Goal: Find specific page/section: Find specific page/section

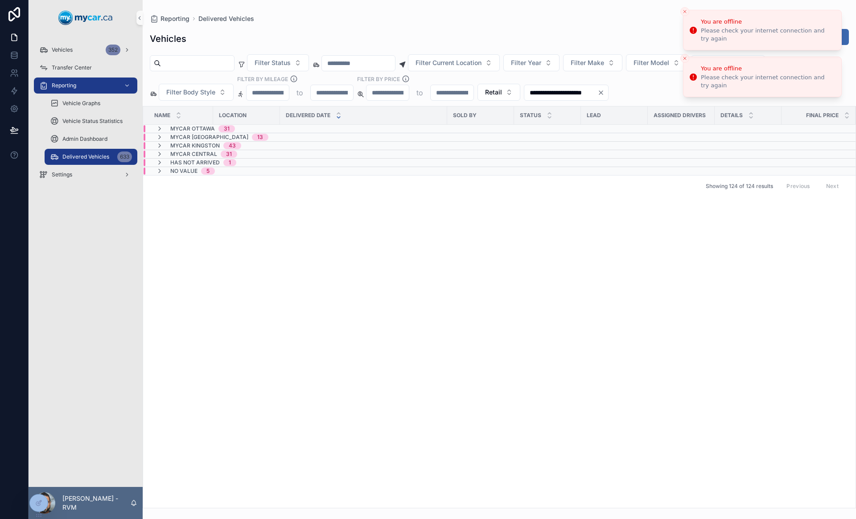
click at [683, 20] on li "You are offline Please check your internet connection and try again" at bounding box center [762, 30] width 159 height 41
click at [683, 12] on icon "Close toast" at bounding box center [684, 11] width 5 height 5
click at [683, 12] on button "Close toast" at bounding box center [684, 16] width 9 height 9
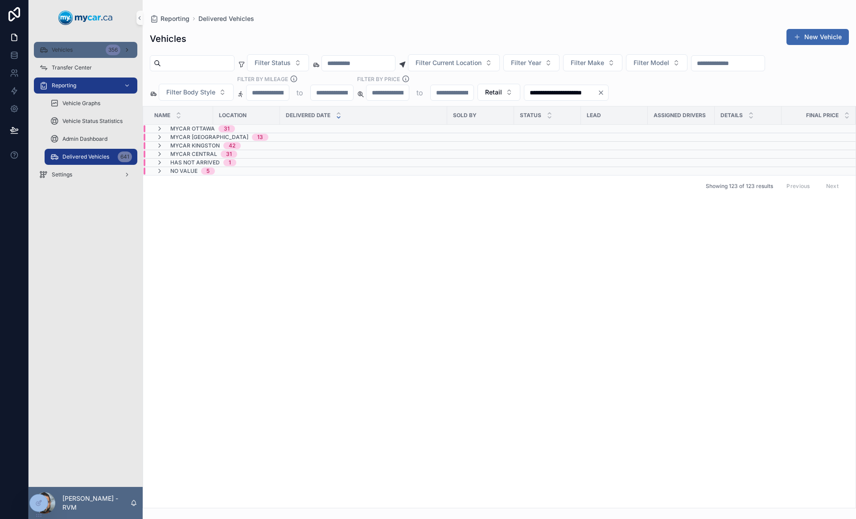
click at [74, 49] on div "Vehicles 356" at bounding box center [85, 50] width 93 height 14
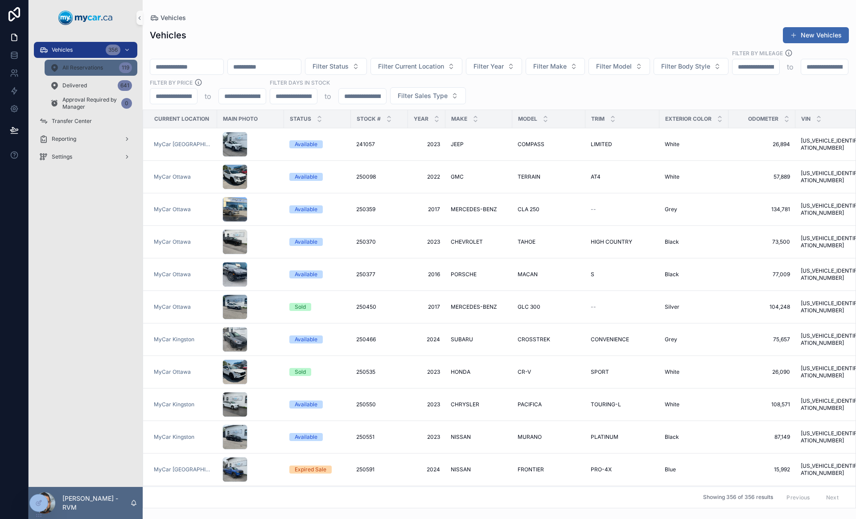
click at [100, 67] on span "All Reservations" at bounding box center [82, 67] width 41 height 7
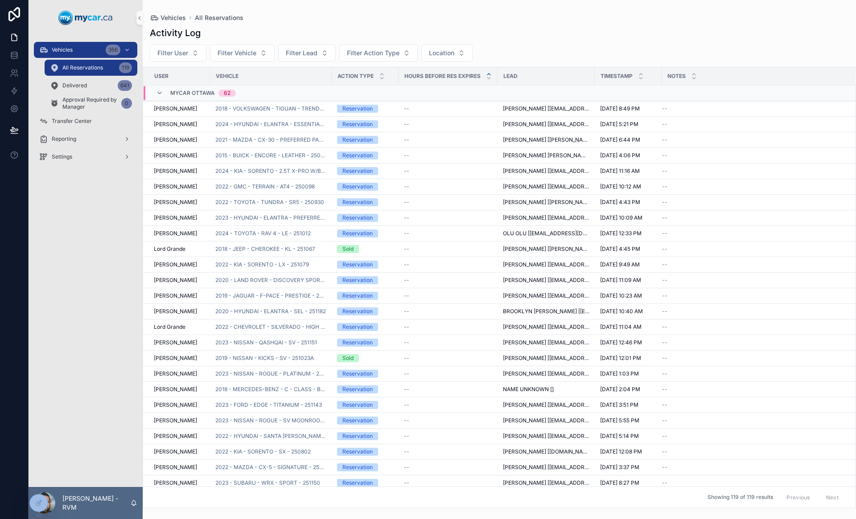
click at [365, 43] on div "Activity Log Filter User Filter Vehicle Filter Lead Filter Action Type Location…" at bounding box center [499, 264] width 713 height 487
click at [365, 52] on span "Filter Action Type" at bounding box center [373, 53] width 53 height 9
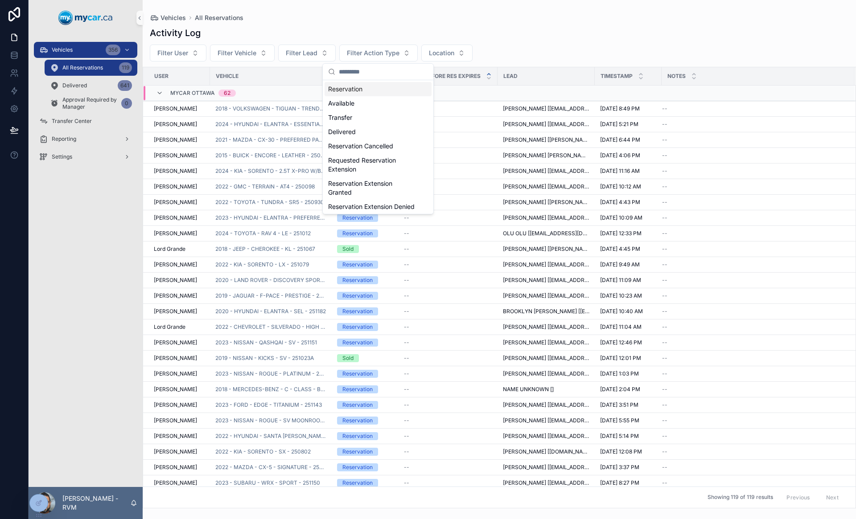
click at [358, 88] on div "Reservation" at bounding box center [378, 89] width 107 height 14
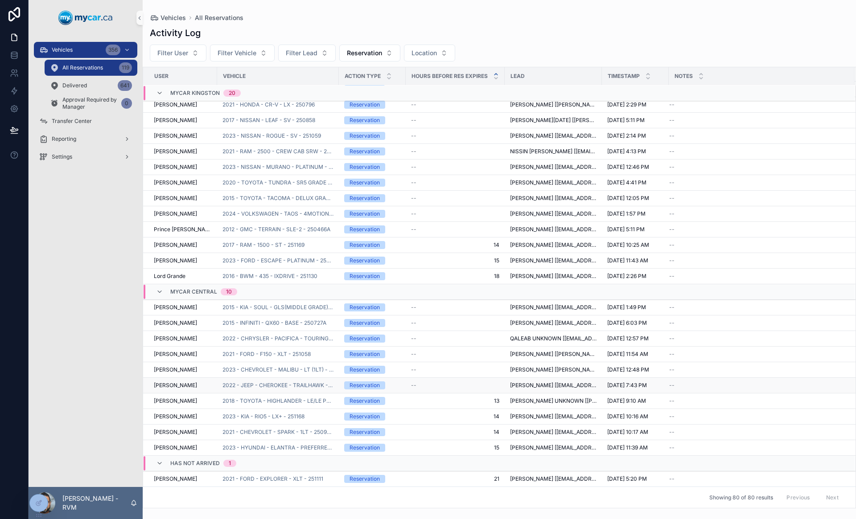
scroll to position [934, 0]
click at [106, 81] on div "Delivered 641" at bounding box center [91, 85] width 82 height 14
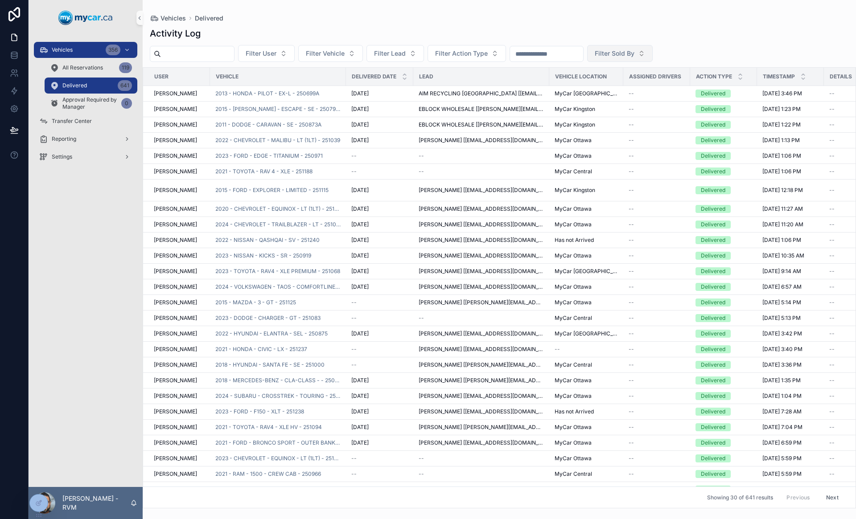
click at [653, 55] on button "Filter Sold By" at bounding box center [620, 53] width 66 height 17
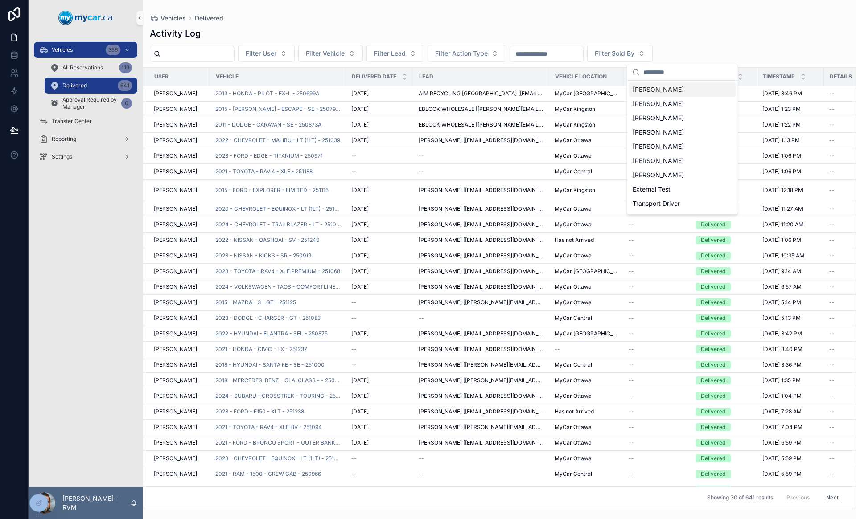
click at [689, 13] on div "Vehicles Delivered Activity Log Filter User Filter Vehicle Filter Lead Filter A…" at bounding box center [499, 254] width 713 height 509
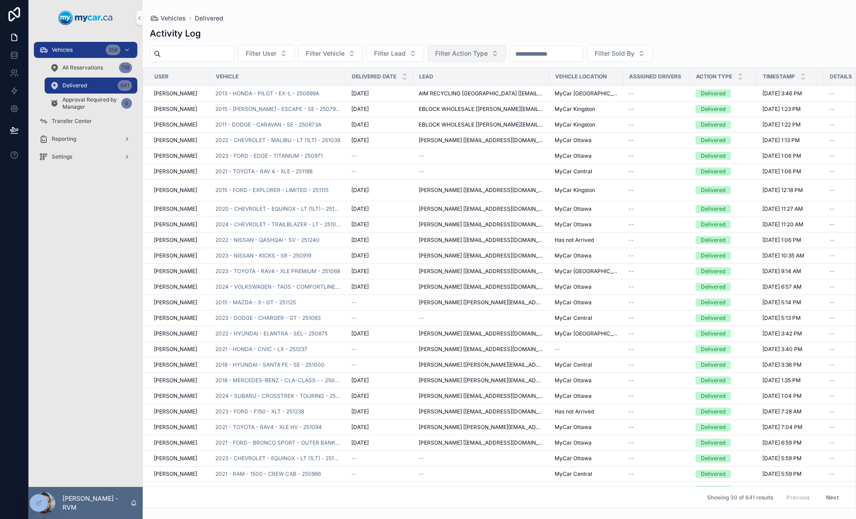
click at [488, 54] on span "Filter Action Type" at bounding box center [461, 53] width 53 height 9
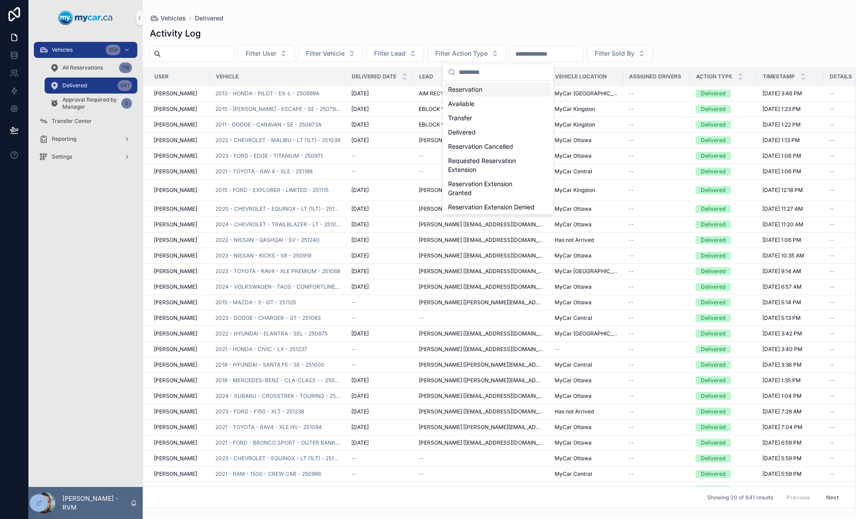
click at [513, 24] on div "Activity Log Filter User Filter Vehicle Filter Lead Filter Action Type Filter S…" at bounding box center [499, 265] width 713 height 487
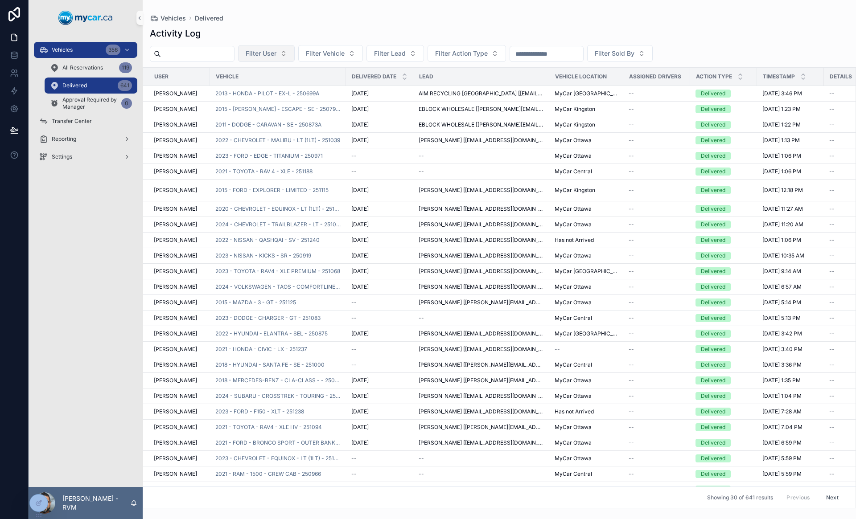
click at [276, 54] on span "Filter User" at bounding box center [261, 53] width 31 height 9
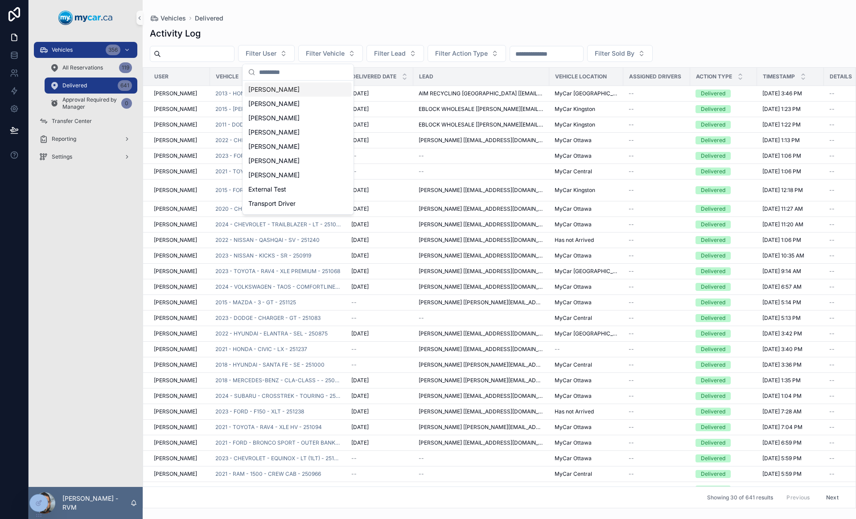
click at [302, 30] on div "Activity Log" at bounding box center [499, 33] width 699 height 12
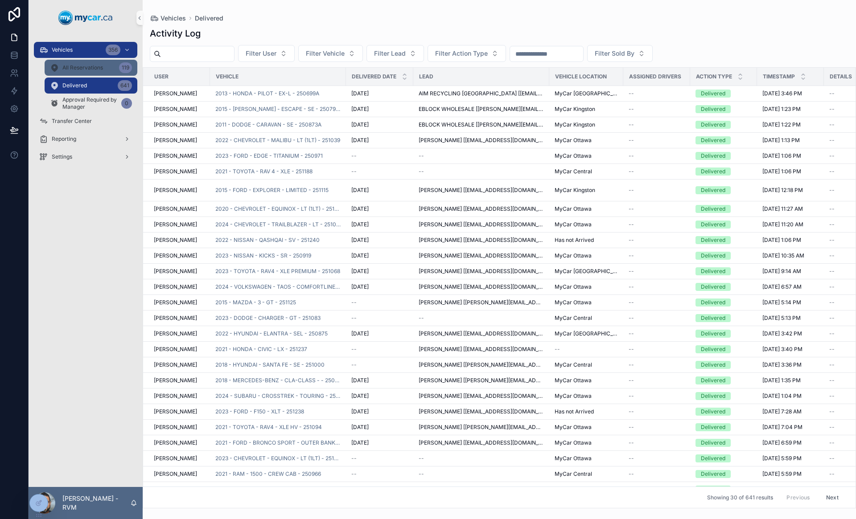
click at [93, 72] on div "All Reservations 119" at bounding box center [91, 68] width 82 height 14
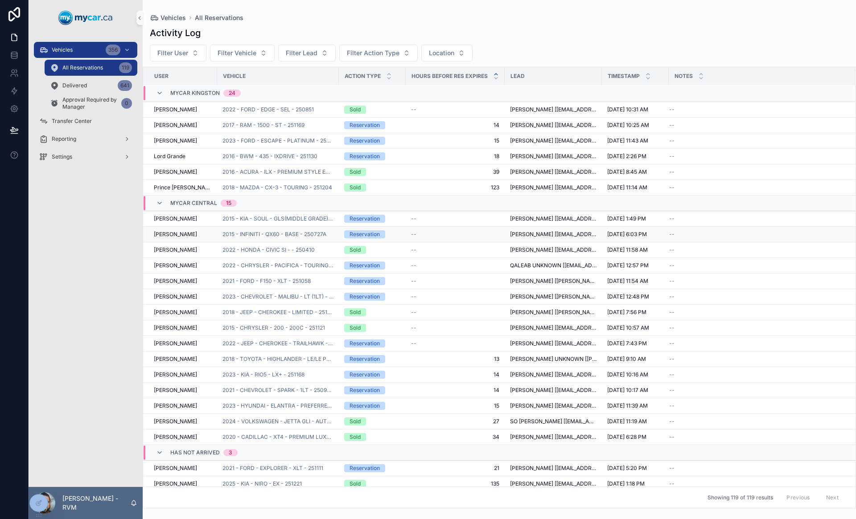
scroll to position [1473, 0]
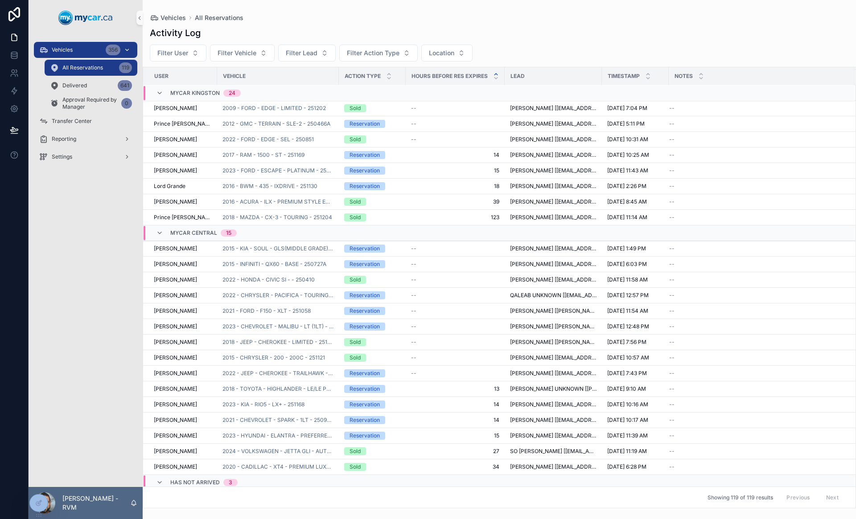
click at [86, 49] on div "Vehicles 356" at bounding box center [85, 50] width 93 height 14
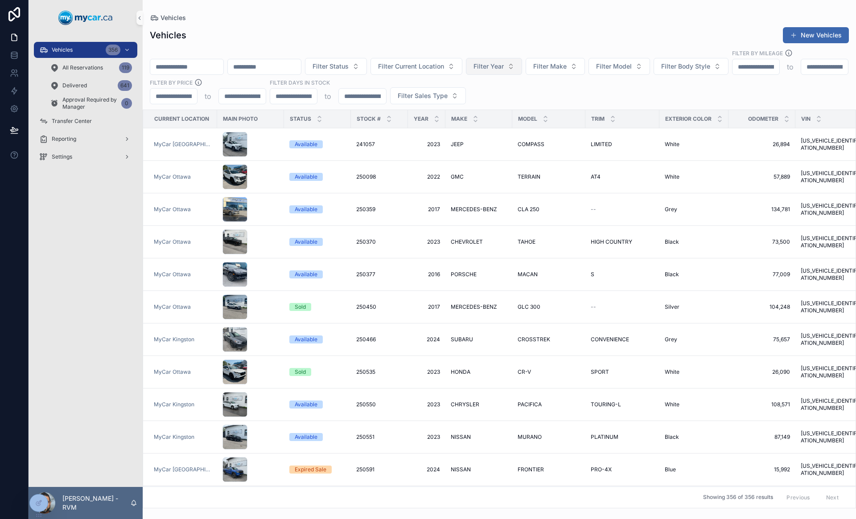
click at [504, 62] on span "Filter Year" at bounding box center [488, 66] width 30 height 9
type input "****"
click at [510, 95] on div "2018" at bounding box center [557, 93] width 107 height 14
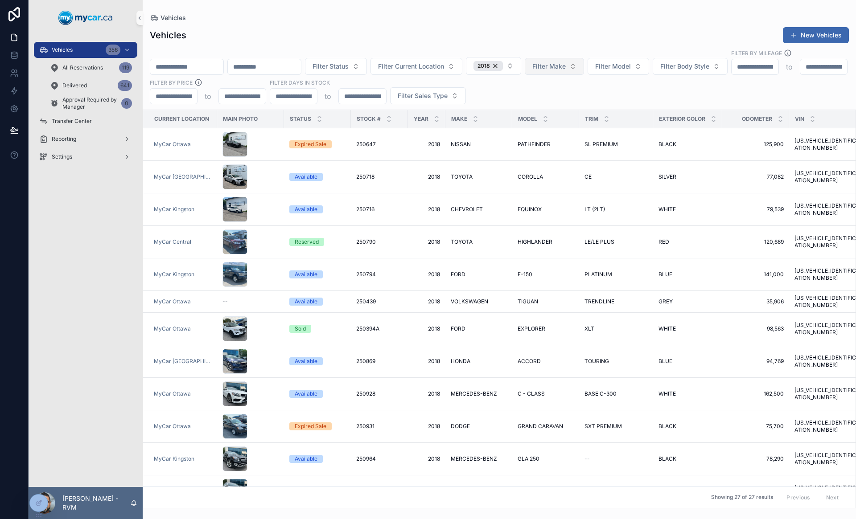
click at [584, 59] on button "Filter Make" at bounding box center [554, 66] width 59 height 17
type input "*****"
click at [595, 95] on div "HONDA" at bounding box center [617, 94] width 107 height 14
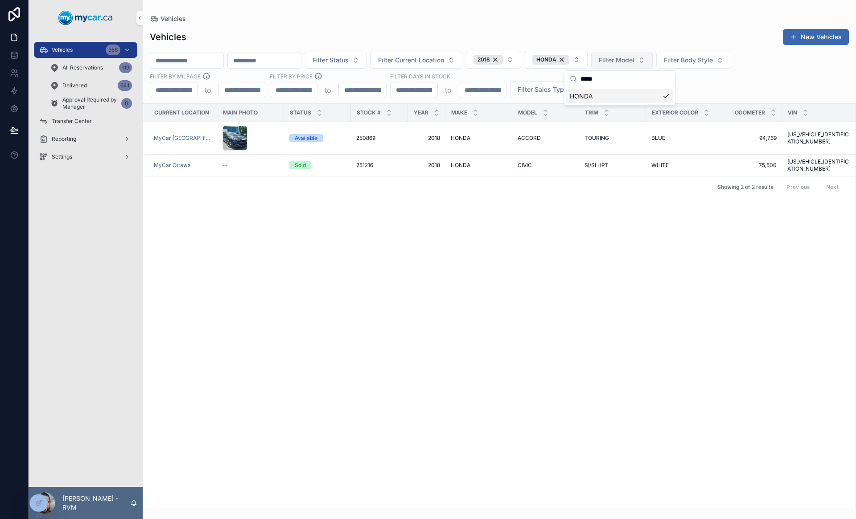
click at [634, 62] on span "Filter Model" at bounding box center [617, 60] width 36 height 9
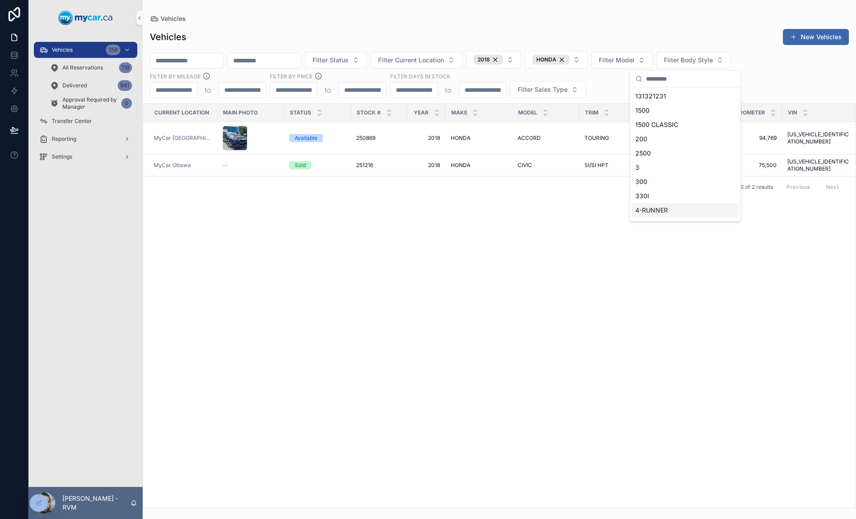
click at [623, 267] on div "Current Location Main Photo Status Stock # Year Make Model Trim Exterior Color …" at bounding box center [499, 306] width 712 height 404
click at [325, 161] on div "Sold" at bounding box center [317, 165] width 56 height 8
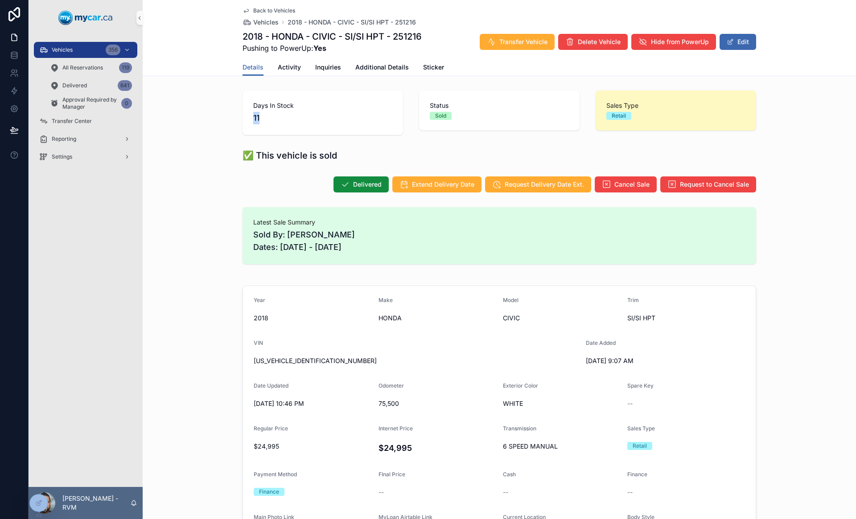
drag, startPoint x: 265, startPoint y: 120, endPoint x: 243, endPoint y: 118, distance: 22.8
click at [243, 118] on div "Days In Stock 11" at bounding box center [323, 112] width 160 height 45
click at [280, 113] on span "11" at bounding box center [322, 118] width 139 height 12
click at [102, 53] on div "Vehicles 356" at bounding box center [85, 50] width 93 height 14
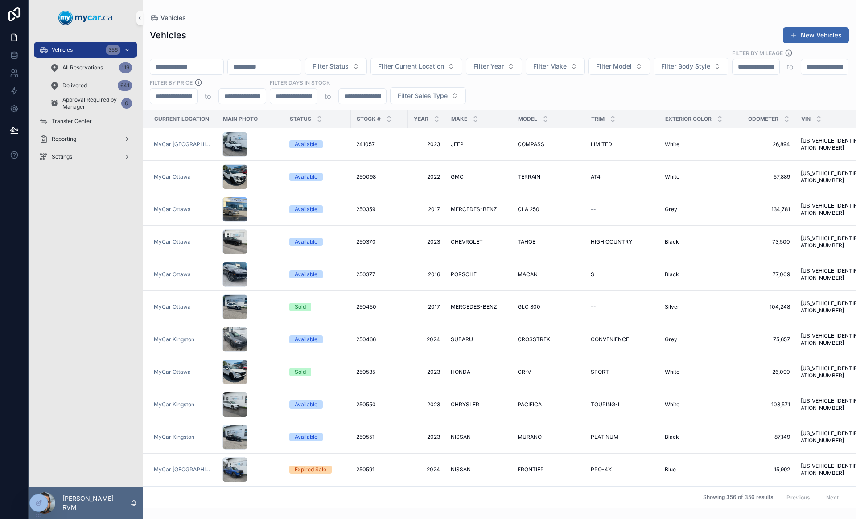
click at [102, 53] on div "Vehicles 356" at bounding box center [85, 50] width 93 height 14
click at [254, 26] on div "Vehicles New Vehicles Filter Status Filter Current Location Filter Year Filter …" at bounding box center [499, 264] width 713 height 487
click at [108, 87] on div "Delivered 641" at bounding box center [91, 85] width 82 height 14
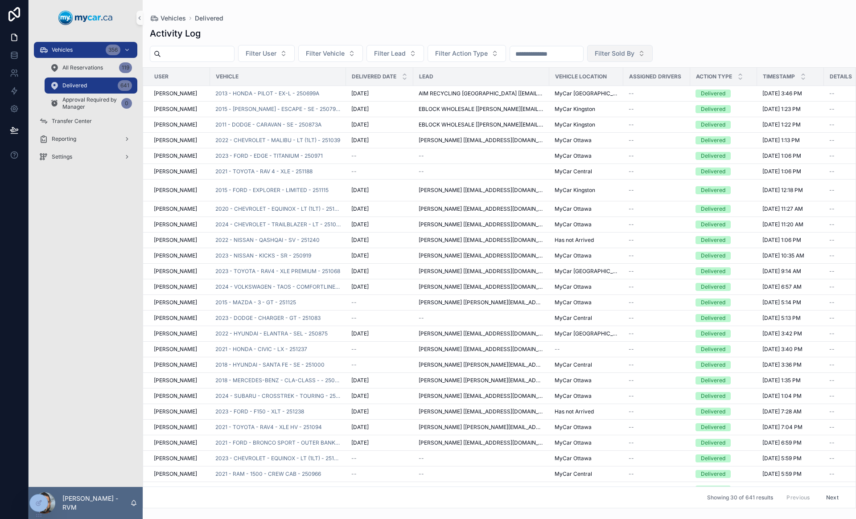
click at [634, 51] on span "Filter Sold By" at bounding box center [615, 53] width 40 height 9
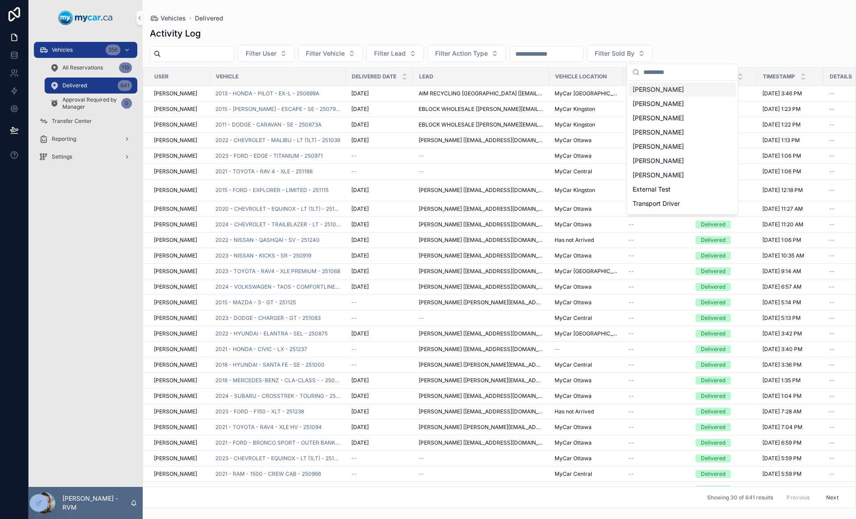
click at [661, 21] on div "Vehicles Delivered" at bounding box center [499, 18] width 699 height 8
